Goal: Transaction & Acquisition: Purchase product/service

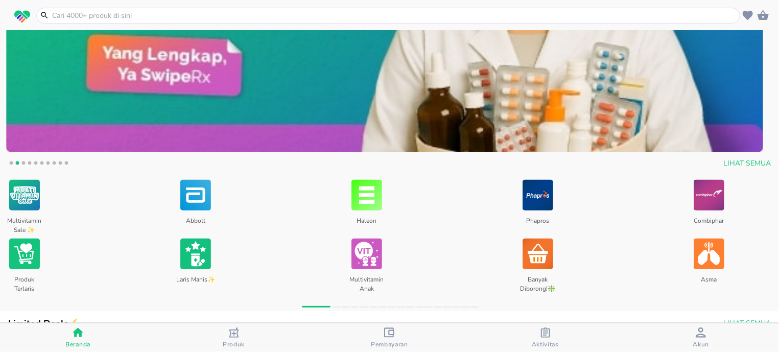
scroll to position [325, 0]
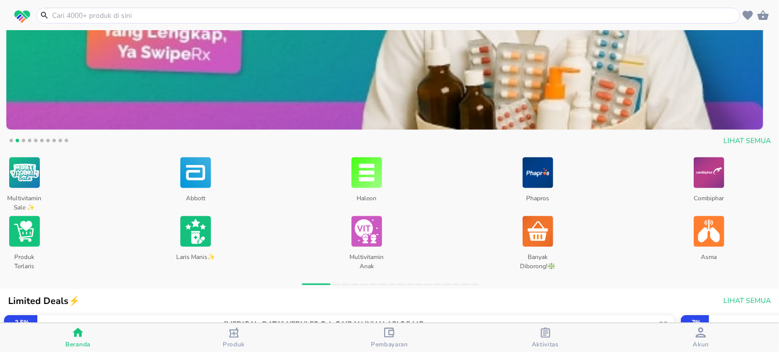
click at [4, 228] on div at bounding box center [24, 231] width 45 height 35
